Goal: Check status: Check status

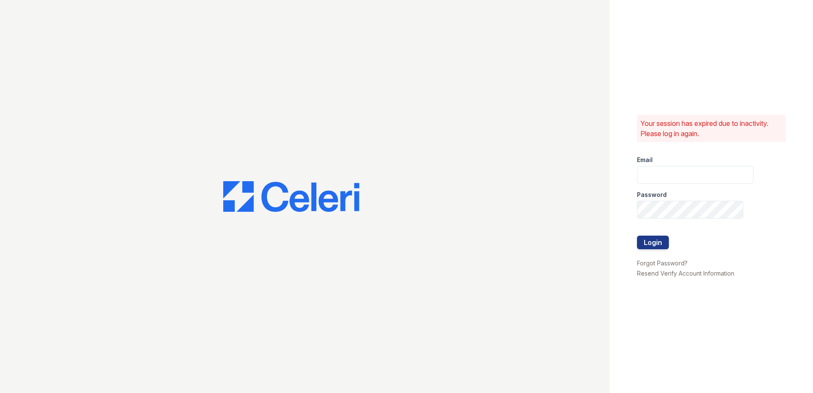
type input "erika.torres@trinity-pm.com"
click at [652, 249] on div at bounding box center [695, 253] width 117 height 9
click at [651, 242] on button "Login" at bounding box center [653, 243] width 32 height 14
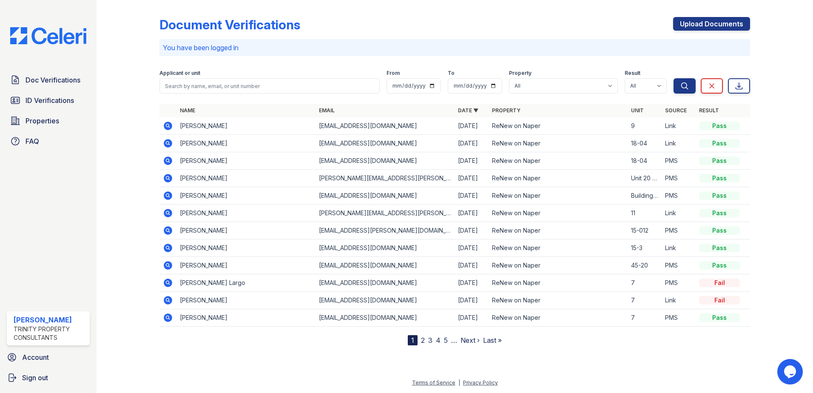
click at [205, 126] on td "[PERSON_NAME]" at bounding box center [245, 125] width 139 height 17
click at [171, 125] on icon at bounding box center [168, 126] width 9 height 9
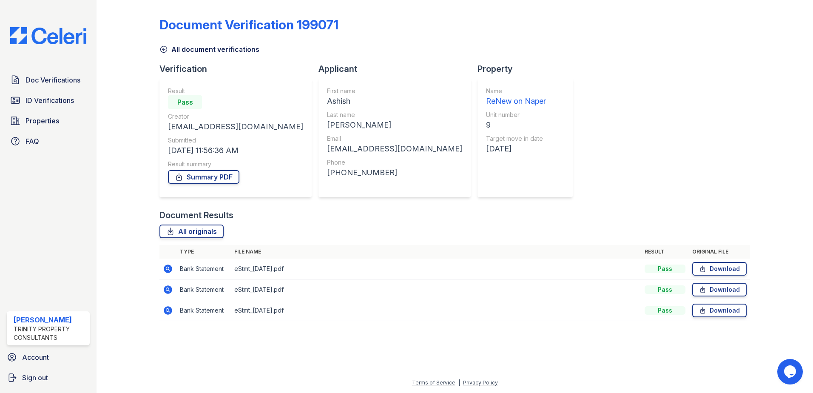
click at [167, 268] on icon at bounding box center [167, 268] width 2 height 2
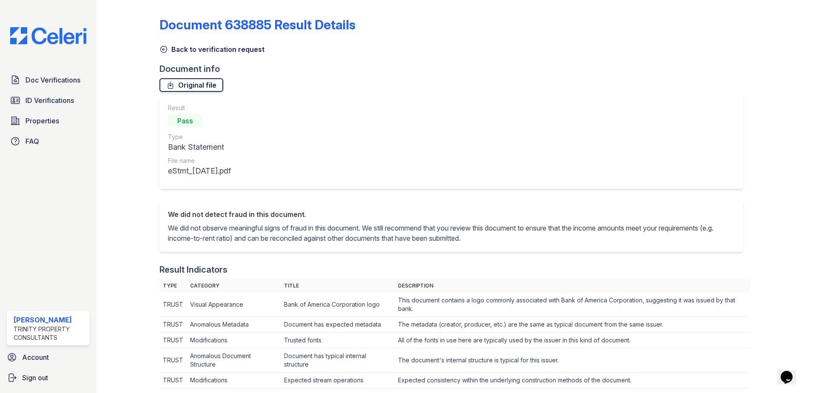
click at [199, 85] on link "Original file" at bounding box center [191, 85] width 64 height 14
drag, startPoint x: 164, startPoint y: 48, endPoint x: 168, endPoint y: 61, distance: 13.7
click at [164, 48] on icon at bounding box center [163, 49] width 9 height 9
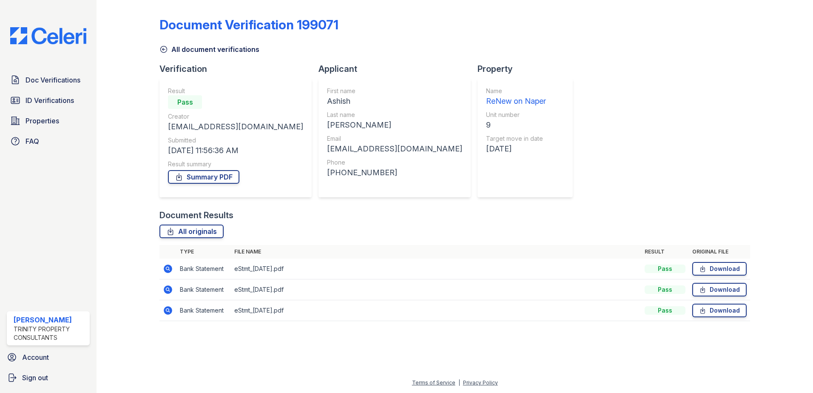
click at [168, 290] on icon at bounding box center [167, 289] width 2 height 2
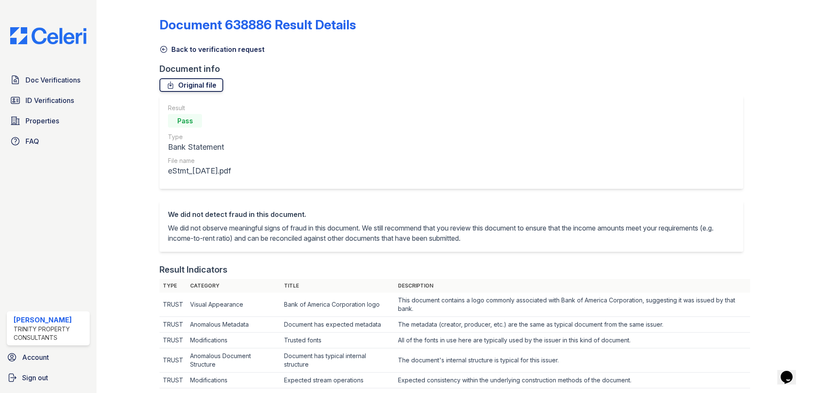
click at [202, 85] on link "Original file" at bounding box center [191, 85] width 64 height 14
click at [162, 50] on icon at bounding box center [164, 49] width 6 height 6
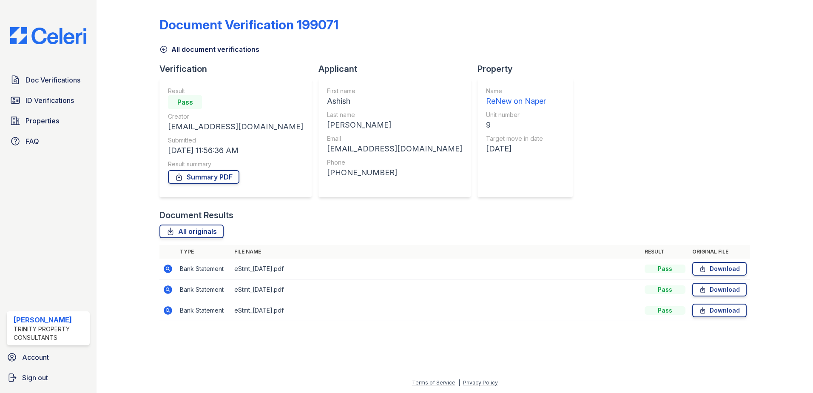
click at [168, 310] on icon at bounding box center [167, 310] width 2 height 2
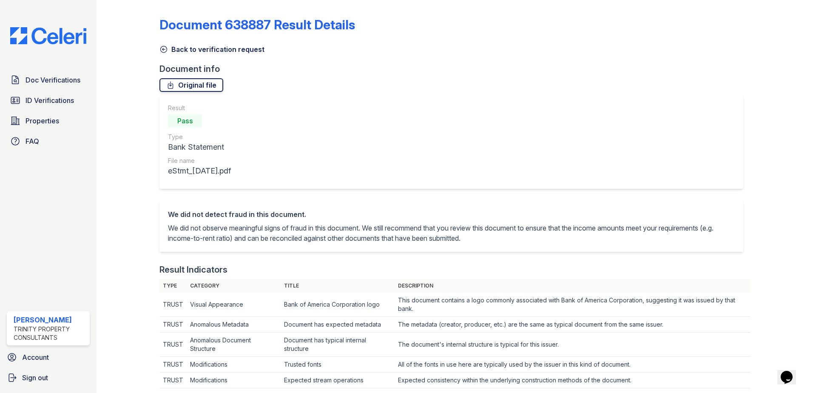
click at [168, 83] on icon at bounding box center [170, 85] width 9 height 9
click at [485, 73] on div "Document info" at bounding box center [454, 69] width 591 height 12
click at [164, 51] on icon at bounding box center [163, 49] width 9 height 9
